Goal: Information Seeking & Learning: Learn about a topic

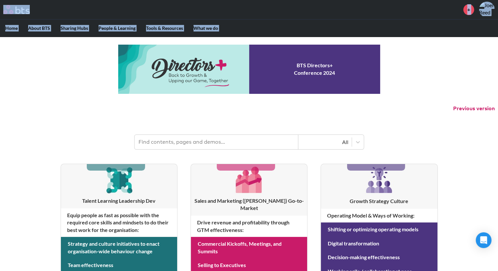
drag, startPoint x: 76, startPoint y: 78, endPoint x: 0, endPoint y: -29, distance: 131.1
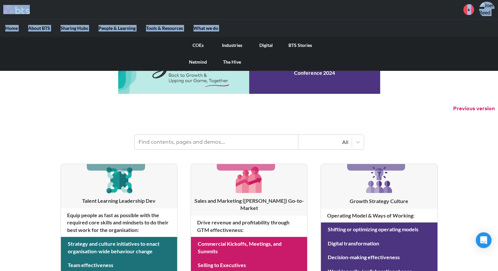
click at [204, 28] on label "What we do" at bounding box center [205, 28] width 35 height 17
click at [0, 0] on input "What we do" at bounding box center [0, 0] width 0 height 0
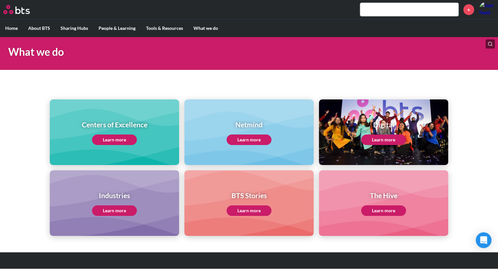
scroll to position [32, 0]
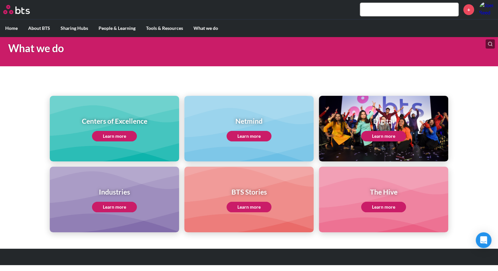
drag, startPoint x: 117, startPoint y: 142, endPoint x: 117, endPoint y: 131, distance: 10.2
click at [117, 131] on div "Centers of Excellence Learn more" at bounding box center [114, 129] width 129 height 66
click at [117, 131] on link "Learn more" at bounding box center [114, 136] width 45 height 10
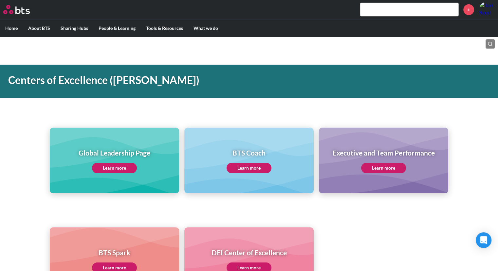
click at [396, 168] on link "Learn more" at bounding box center [383, 168] width 45 height 10
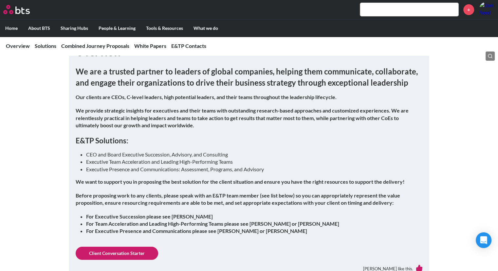
scroll to position [164, 0]
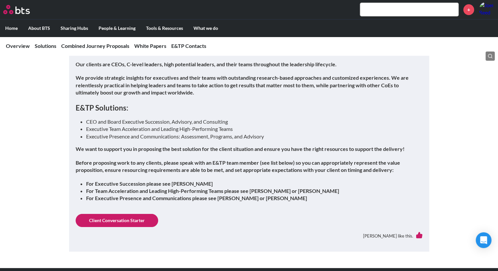
click at [117, 216] on link "Client Conversation Starter" at bounding box center [117, 220] width 83 height 13
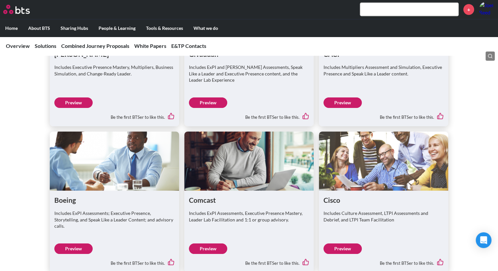
scroll to position [1322, 0]
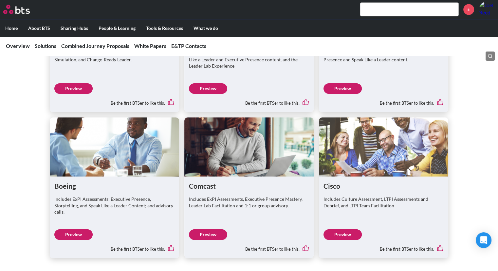
click at [349, 229] on link "Preview" at bounding box center [343, 234] width 38 height 10
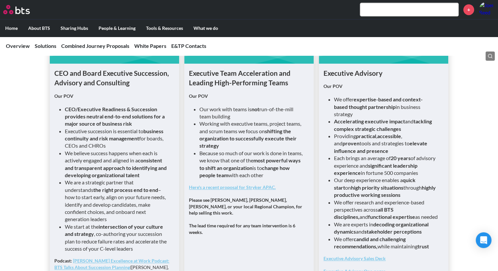
scroll to position [494, 0]
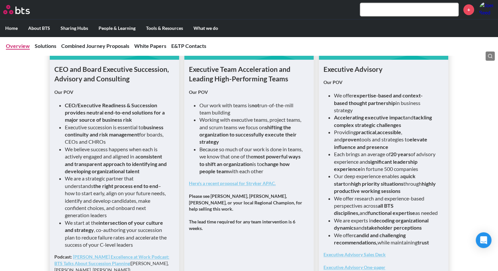
click at [10, 43] on link "Overview" at bounding box center [18, 46] width 24 height 6
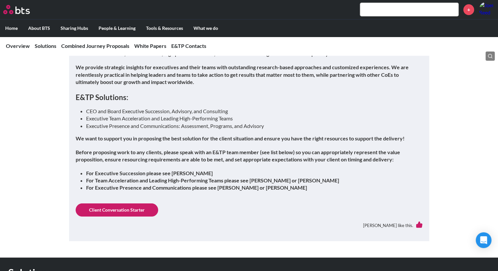
scroll to position [172, 0]
